Goal: Information Seeking & Learning: Understand process/instructions

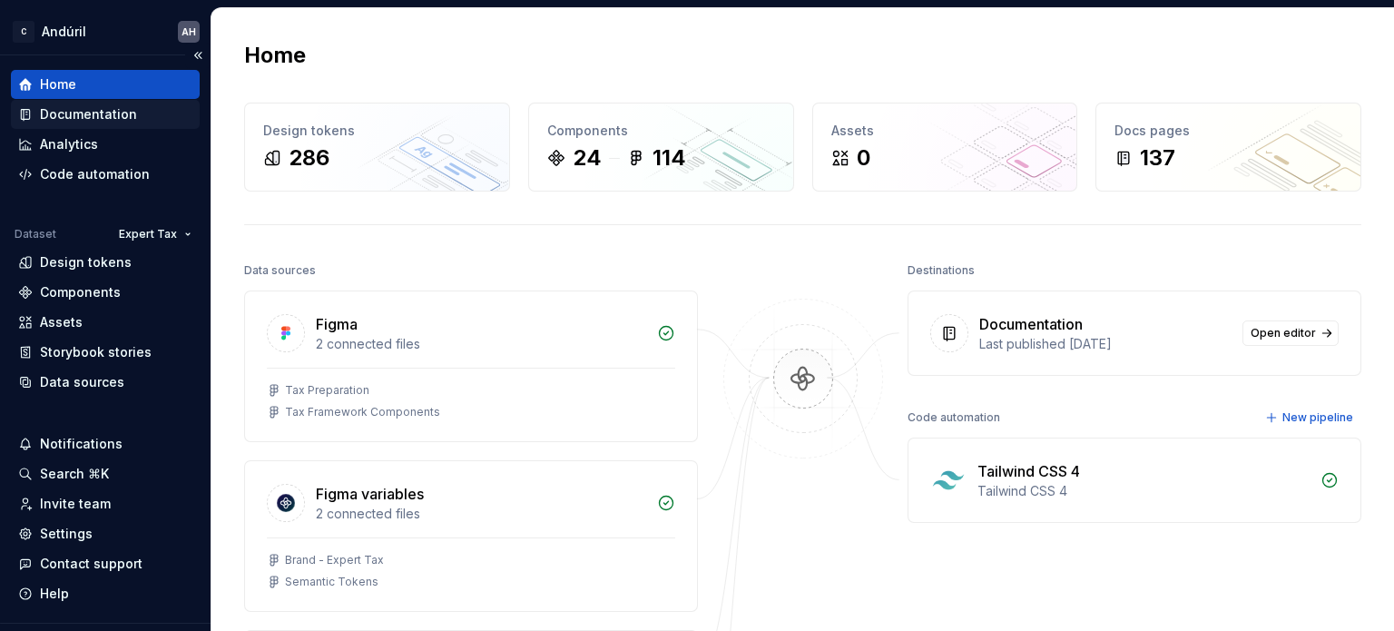
click at [67, 108] on div "Documentation" at bounding box center [88, 114] width 97 height 18
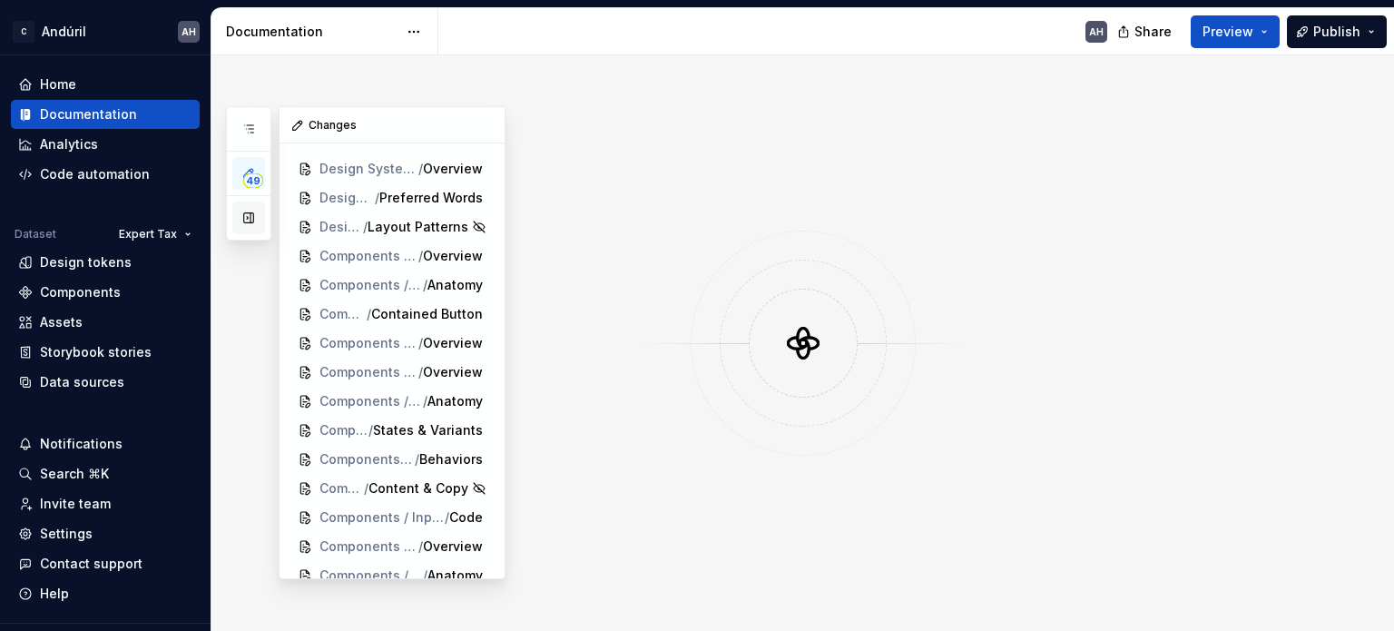
click at [248, 216] on button "button" at bounding box center [248, 217] width 33 height 33
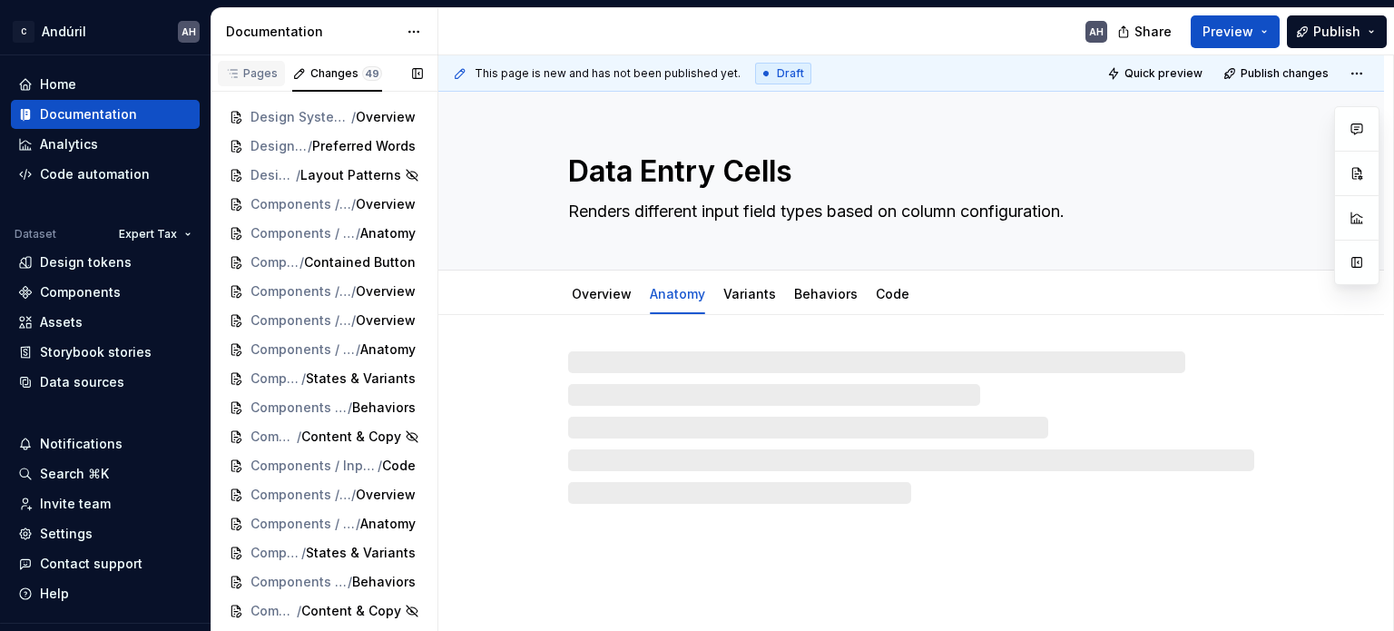
click at [265, 69] on div "Pages" at bounding box center [251, 73] width 53 height 15
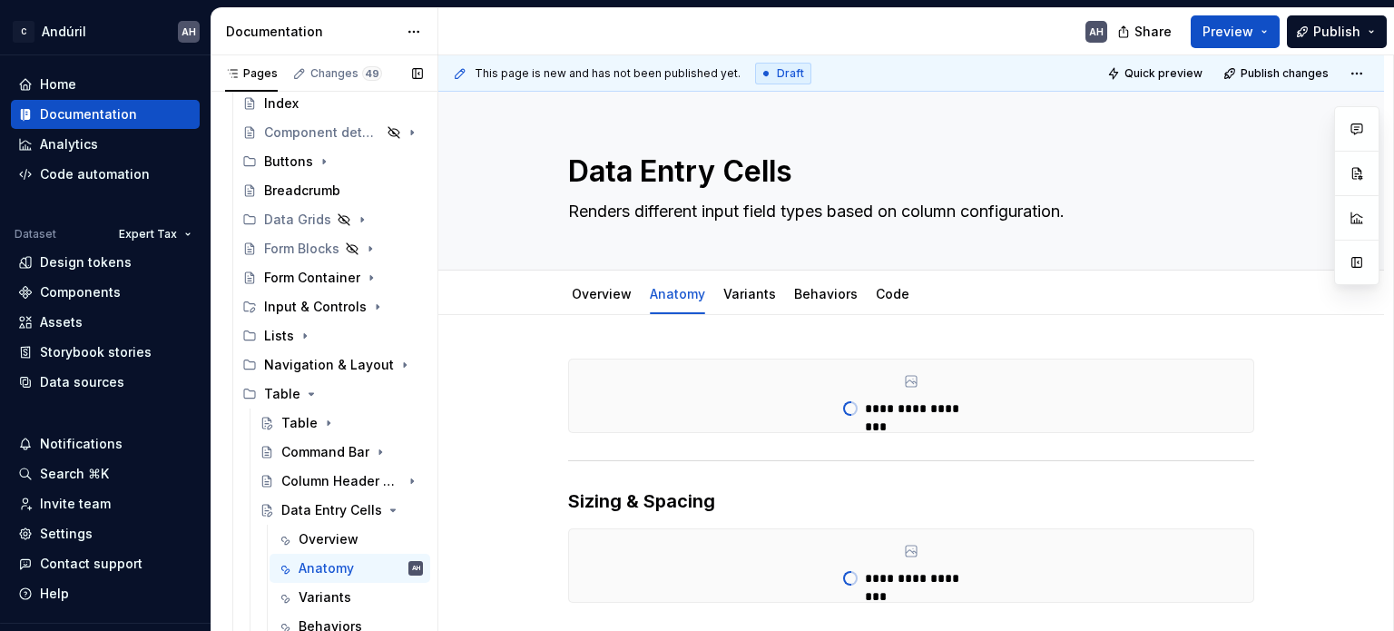
scroll to position [541, 0]
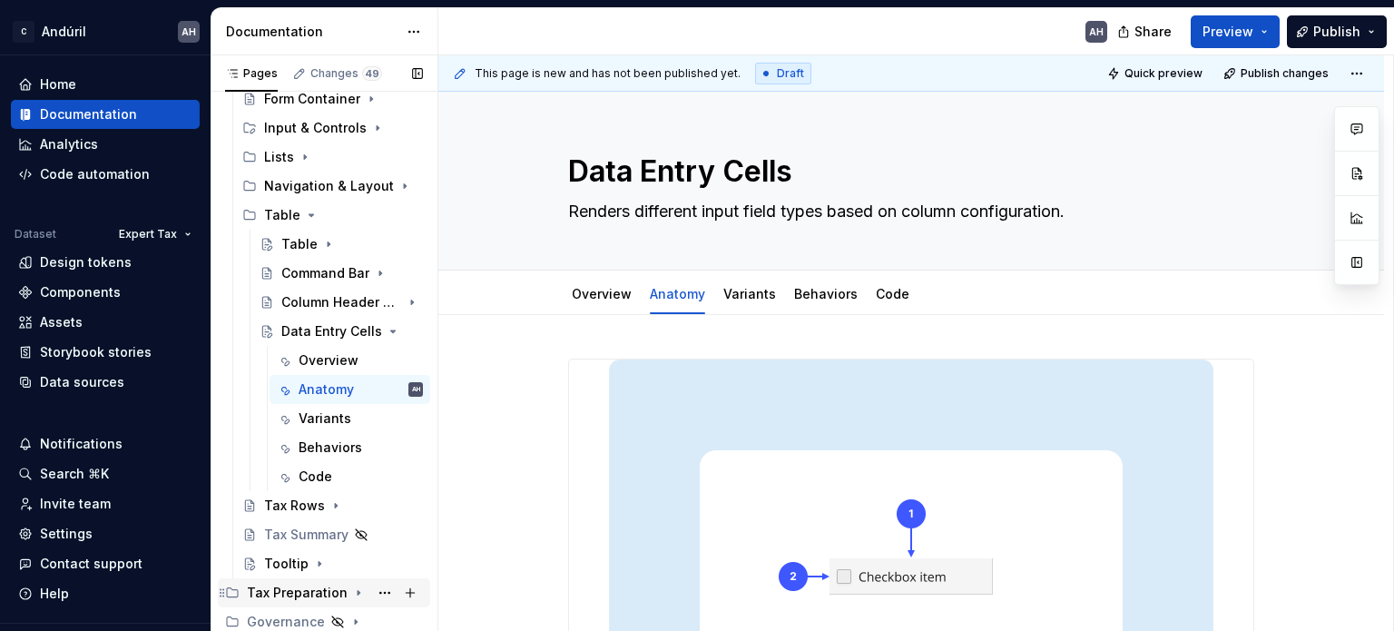
click at [351, 585] on icon "Page tree" at bounding box center [358, 592] width 15 height 15
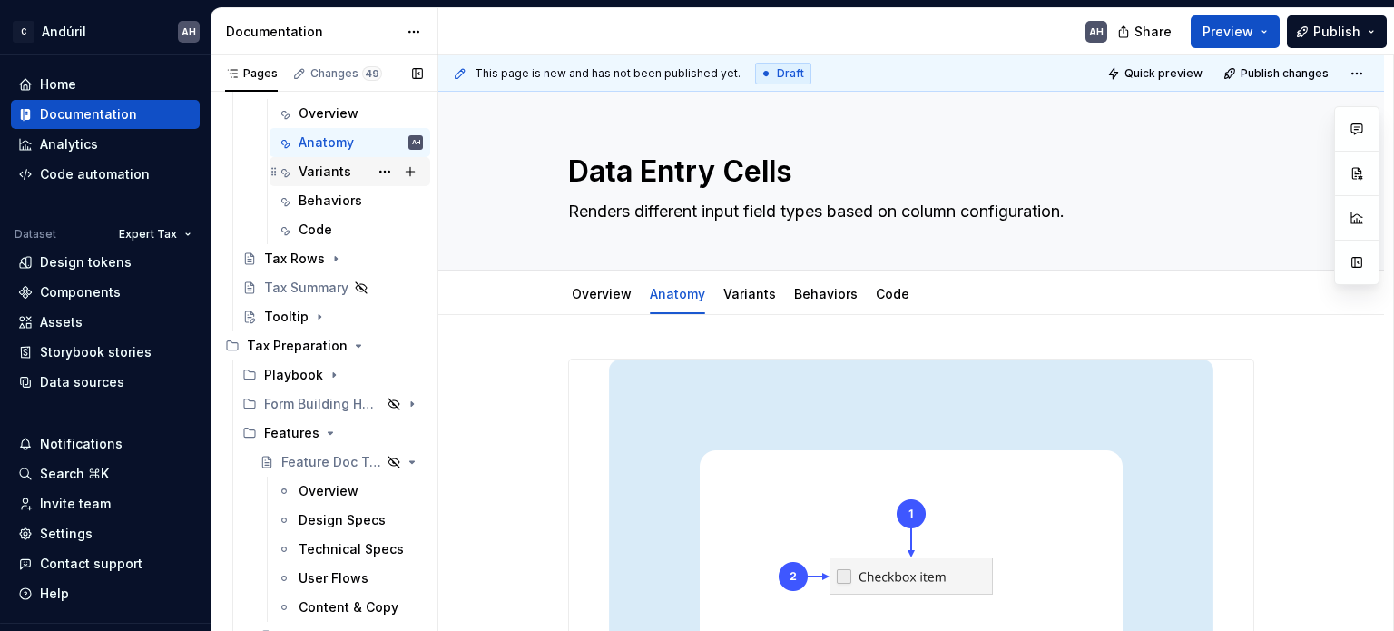
scroll to position [831, 0]
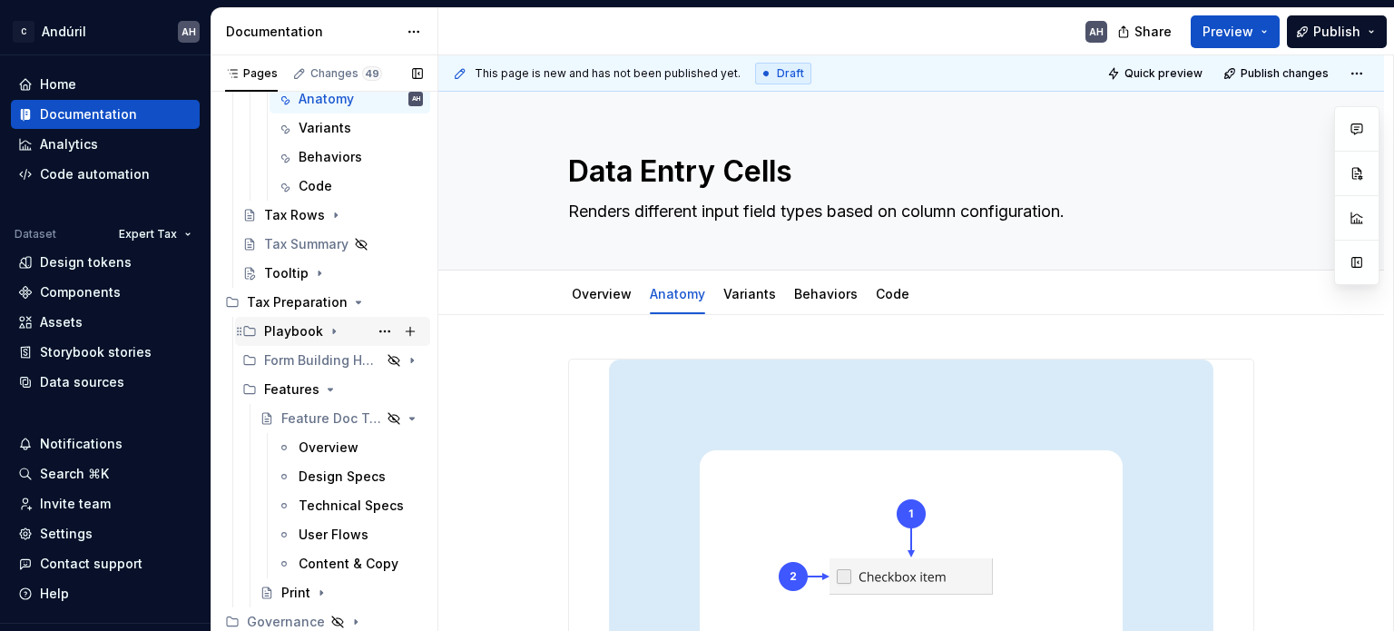
click at [333, 329] on icon "Page tree" at bounding box center [334, 331] width 2 height 5
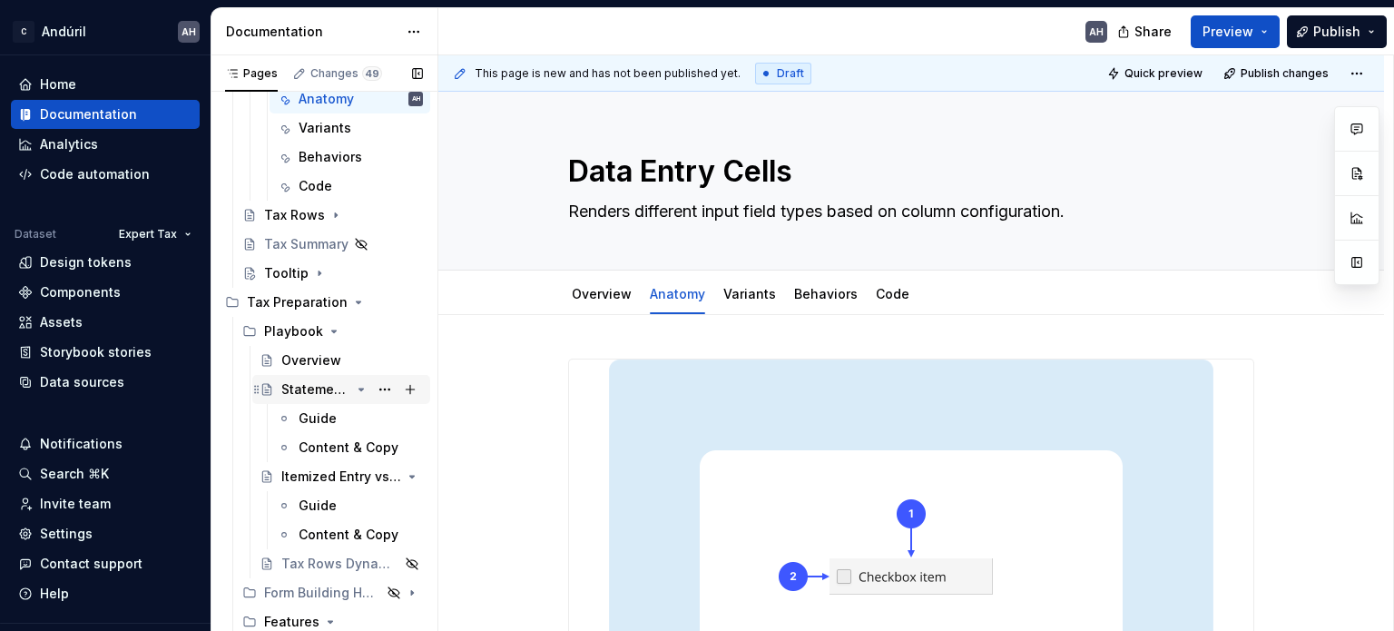
click at [296, 388] on div "Statement Attached" at bounding box center [315, 389] width 69 height 18
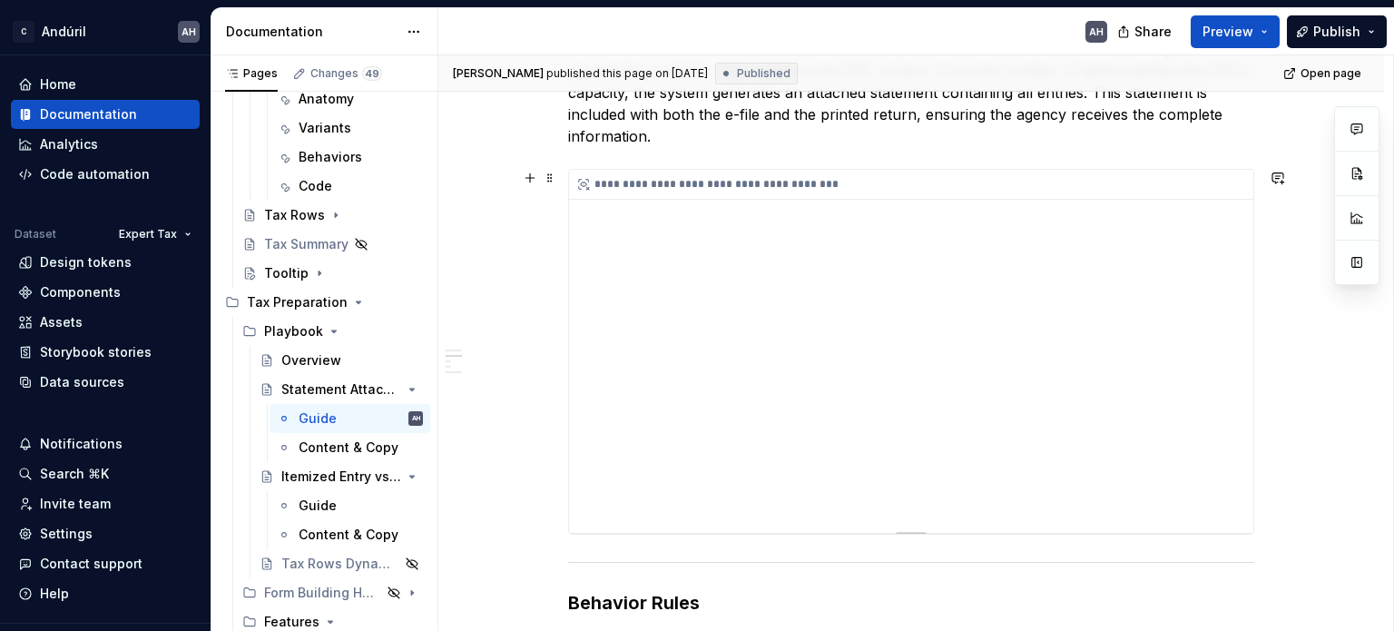
scroll to position [363, 0]
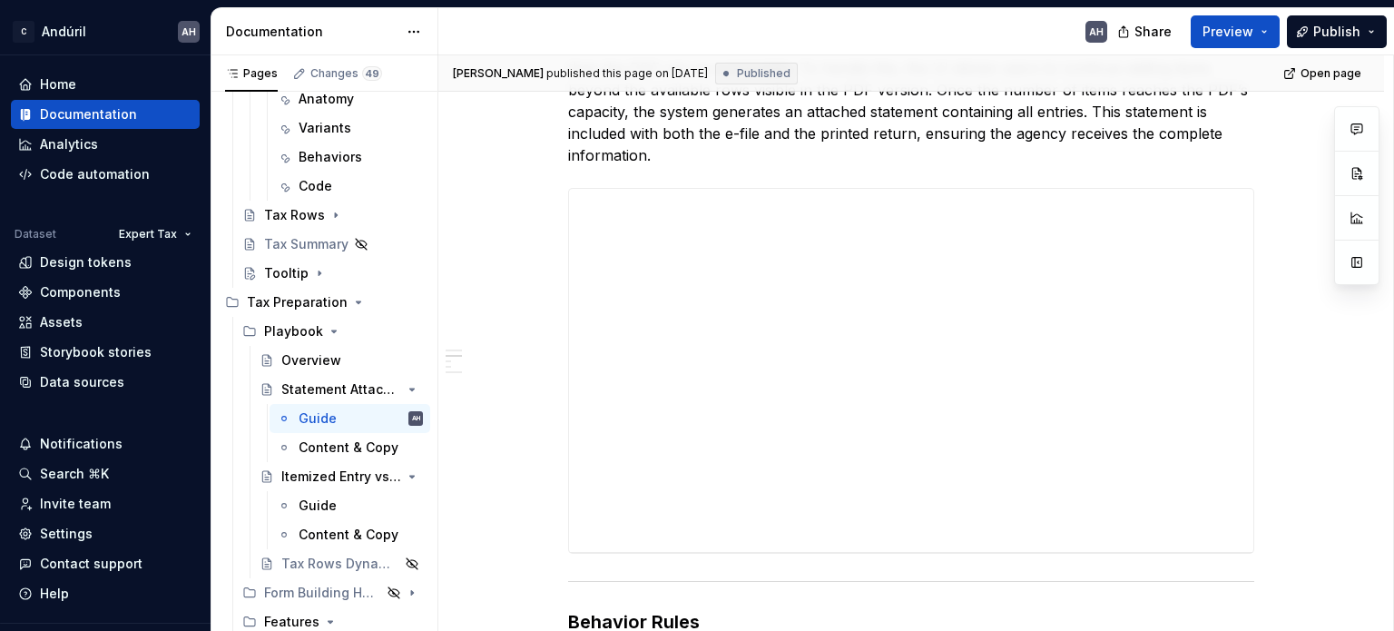
type textarea "*"
